Goal: Information Seeking & Learning: Learn about a topic

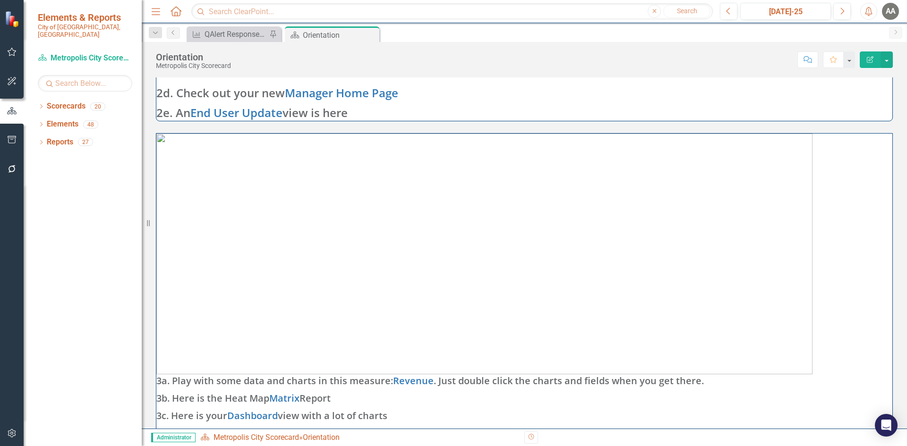
scroll to position [378, 0]
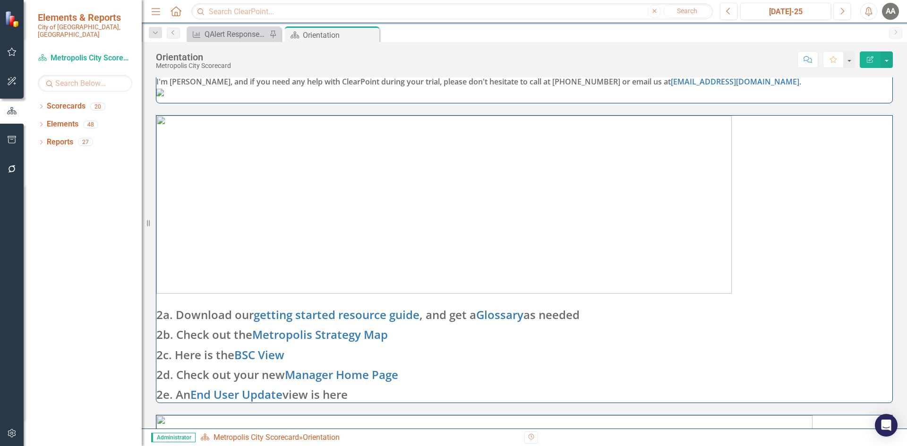
scroll to position [0, 0]
click at [212, 36] on div "QAlert Response Time" at bounding box center [236, 34] width 62 height 12
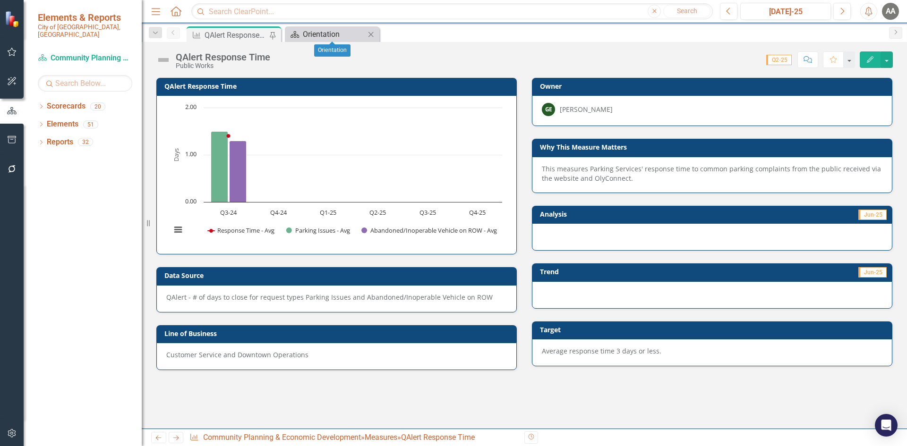
click at [326, 33] on div "Orientation" at bounding box center [334, 34] width 62 height 12
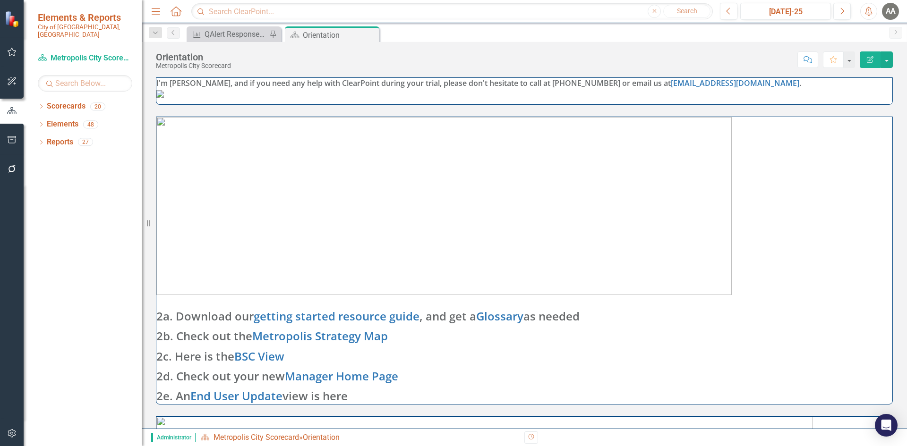
click at [164, 98] on img at bounding box center [160, 94] width 8 height 8
click at [235, 34] on div "QAlert Response Time" at bounding box center [236, 34] width 62 height 12
